Goal: Task Accomplishment & Management: Use online tool/utility

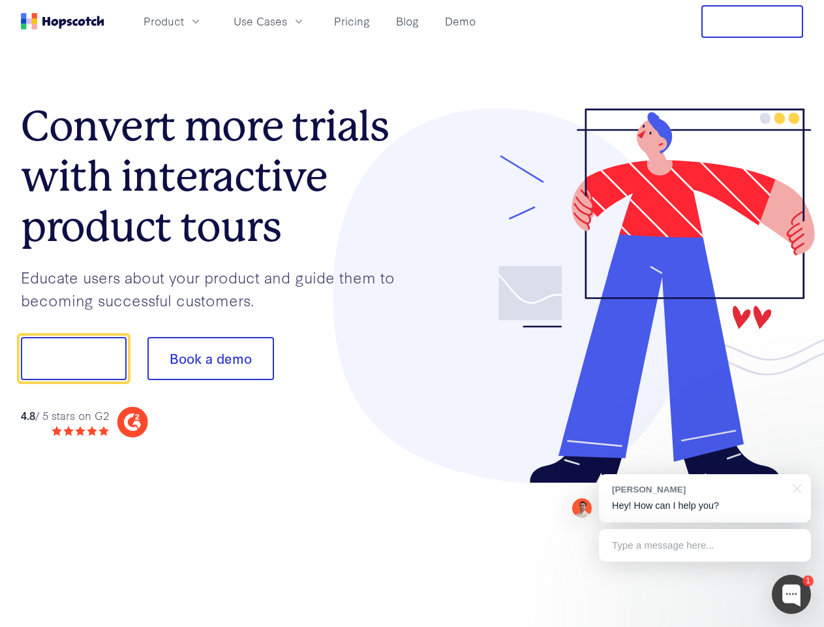
click at [412, 313] on div at bounding box center [608, 295] width 392 height 375
click at [184, 21] on span "Product" at bounding box center [164, 21] width 40 height 16
click at [287, 21] on span "Use Cases" at bounding box center [261, 21] width 54 height 16
click at [753, 22] on button "Free Trial" at bounding box center [753, 21] width 102 height 33
click at [73, 358] on button "Show me!" at bounding box center [74, 358] width 106 height 43
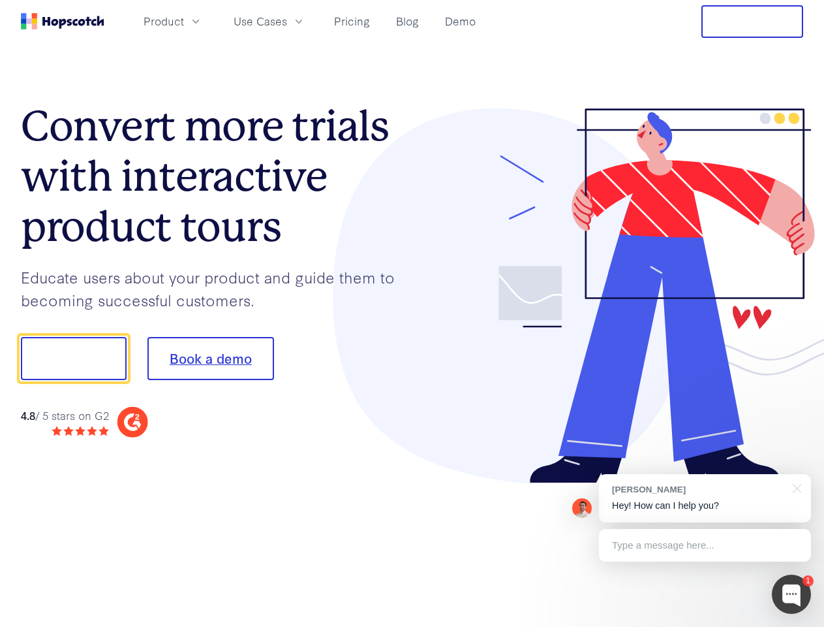
click at [210, 358] on button "Book a demo" at bounding box center [211, 358] width 127 height 43
click at [792, 594] on div at bounding box center [791, 593] width 39 height 39
click at [705, 498] on div "[PERSON_NAME] Hey! How can I help you?" at bounding box center [705, 498] width 212 height 48
click at [795, 487] on div at bounding box center [689, 356] width 245 height 435
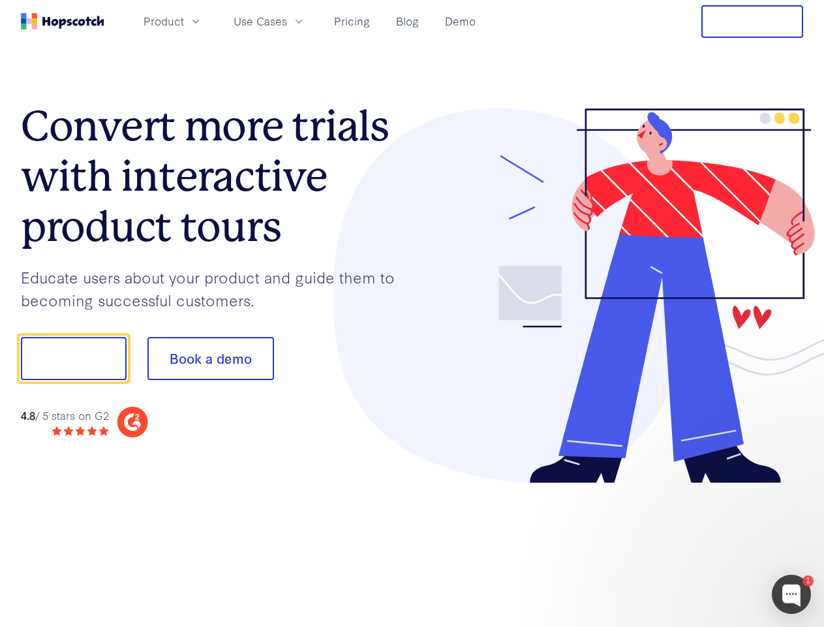
click at [705, 545] on div at bounding box center [689, 444] width 245 height 260
